Goal: Task Accomplishment & Management: Use online tool/utility

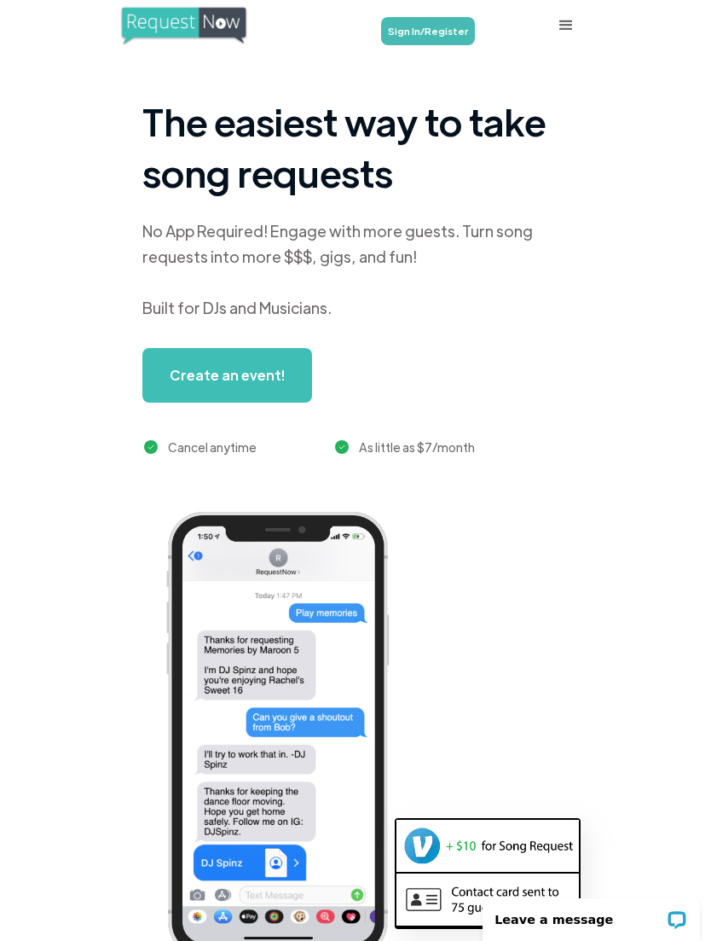
click at [446, 26] on link "Sign In/Register" at bounding box center [428, 31] width 94 height 28
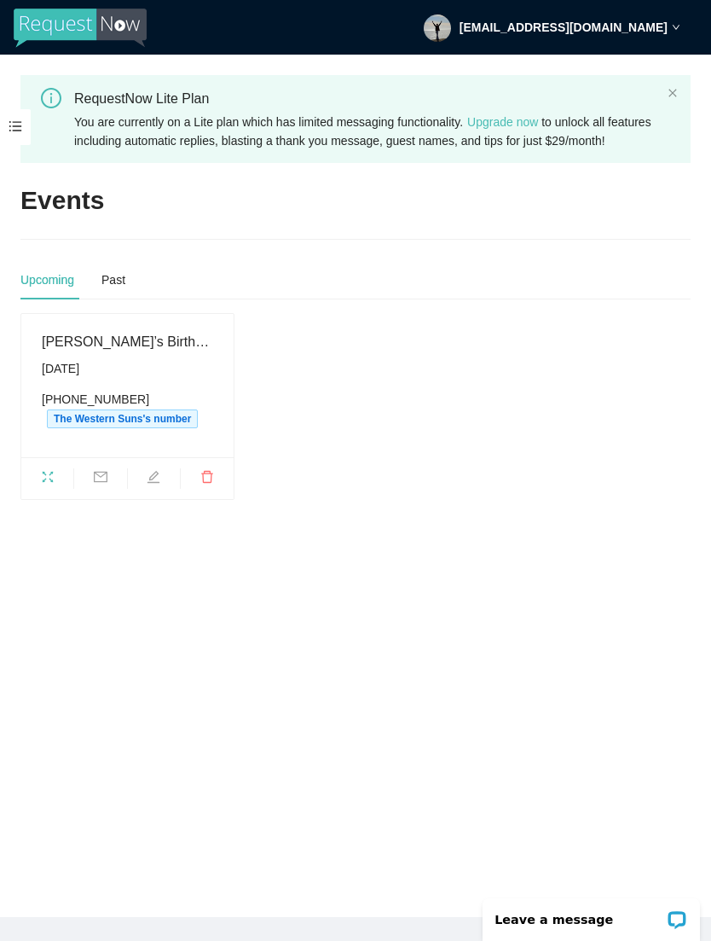
click at [22, 126] on span at bounding box center [15, 127] width 31 height 36
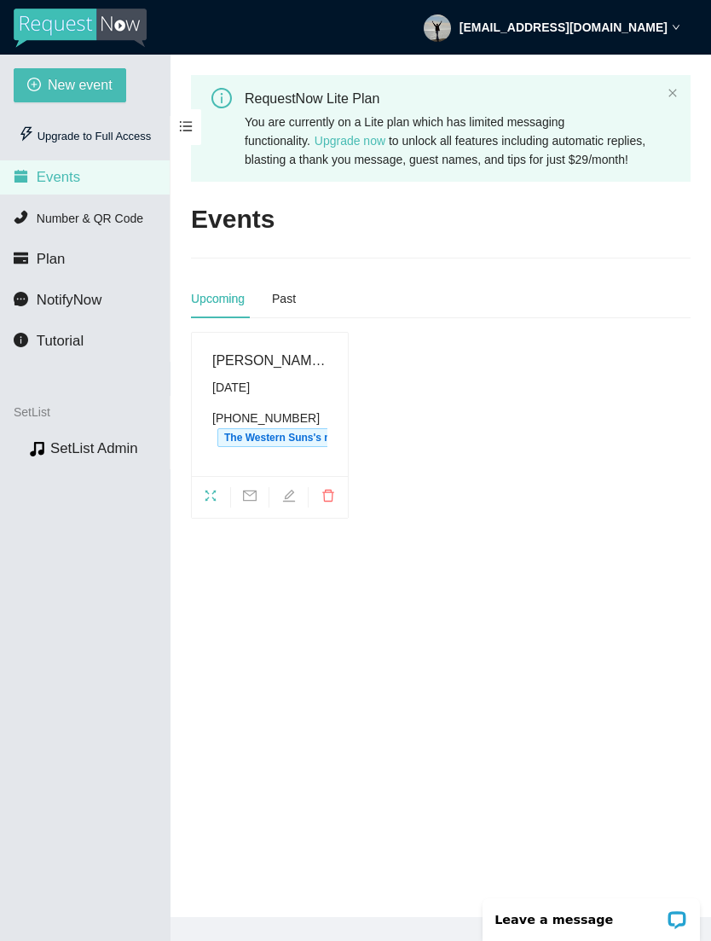
click at [123, 217] on span "Number & QR Code" at bounding box center [90, 218] width 107 height 14
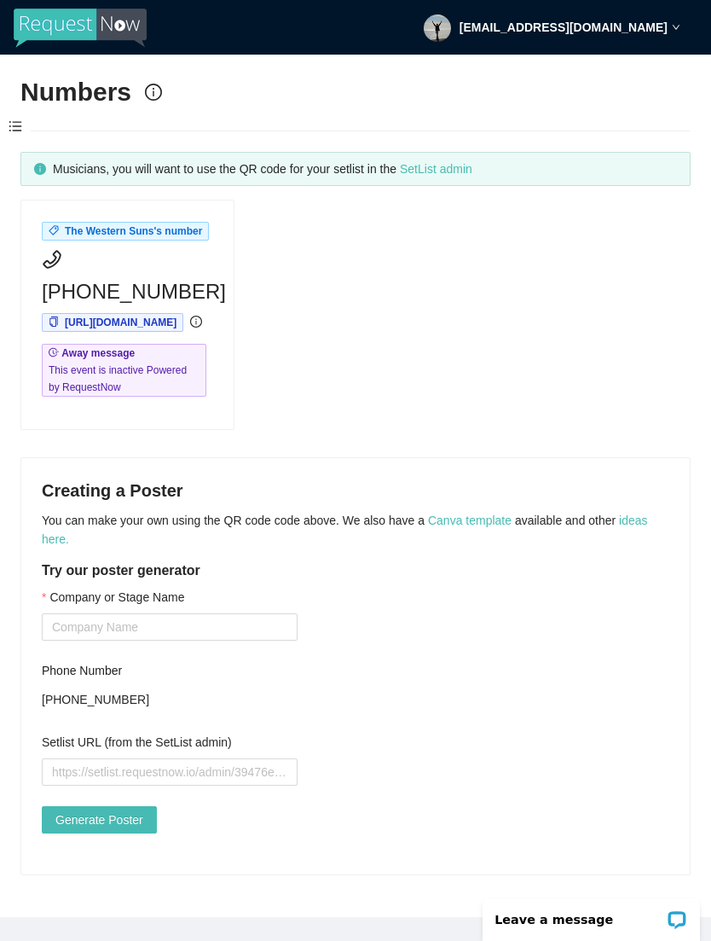
click at [472, 162] on link "SetList admin" at bounding box center [436, 169] width 72 height 14
